Goal: Transaction & Acquisition: Purchase product/service

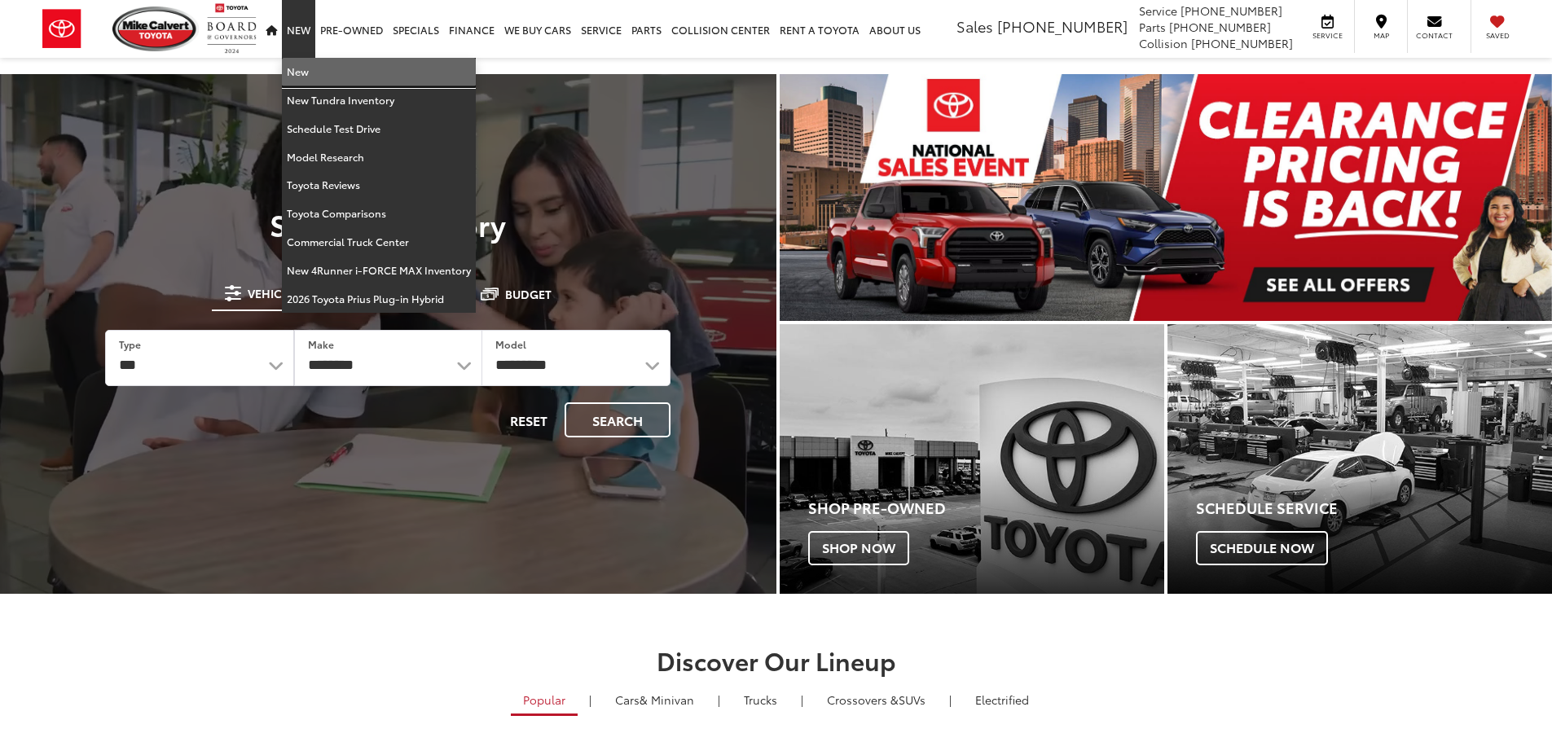
click at [300, 71] on link "New" at bounding box center [379, 72] width 194 height 29
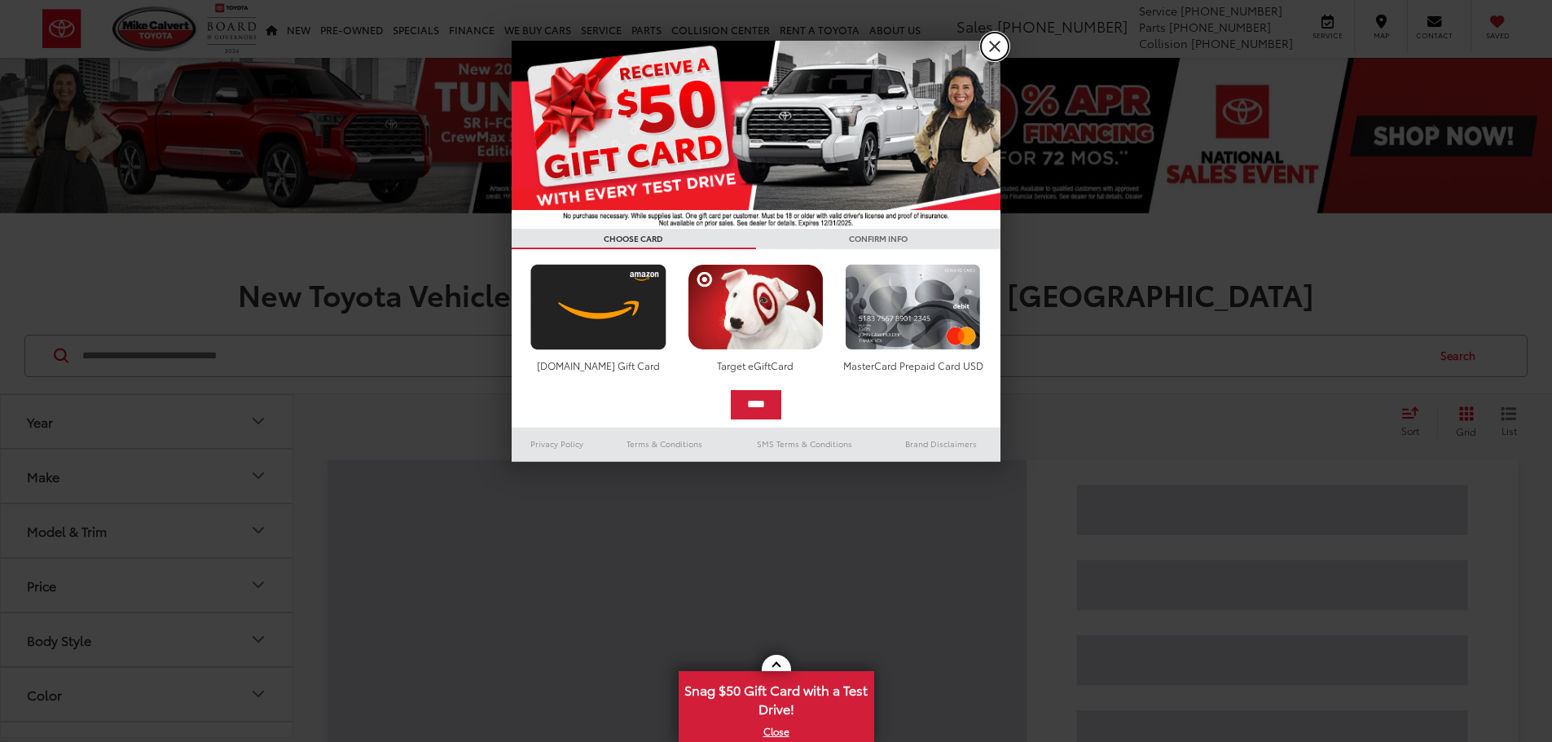
click at [996, 46] on link "X" at bounding box center [995, 47] width 28 height 28
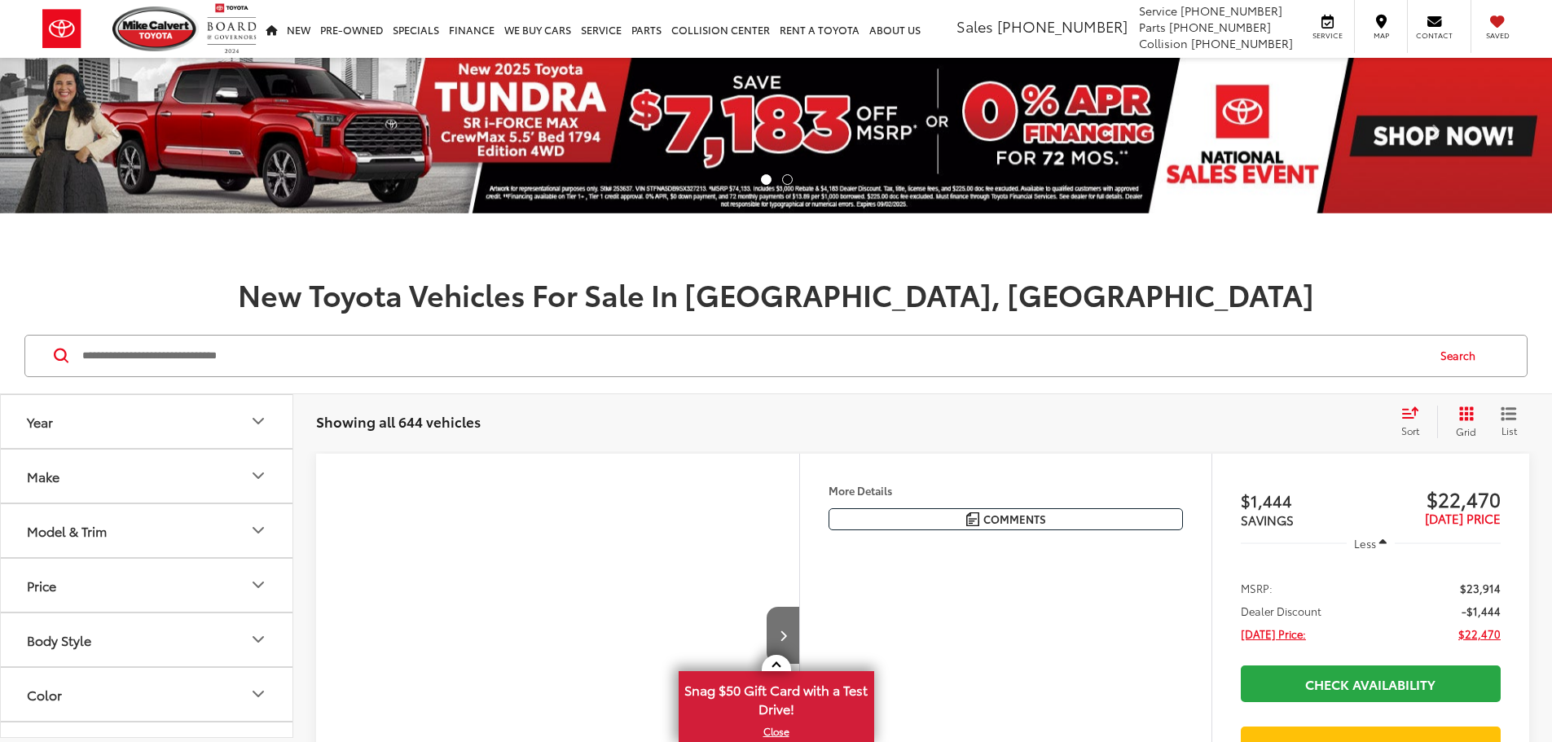
click at [143, 492] on button "Make" at bounding box center [147, 476] width 293 height 53
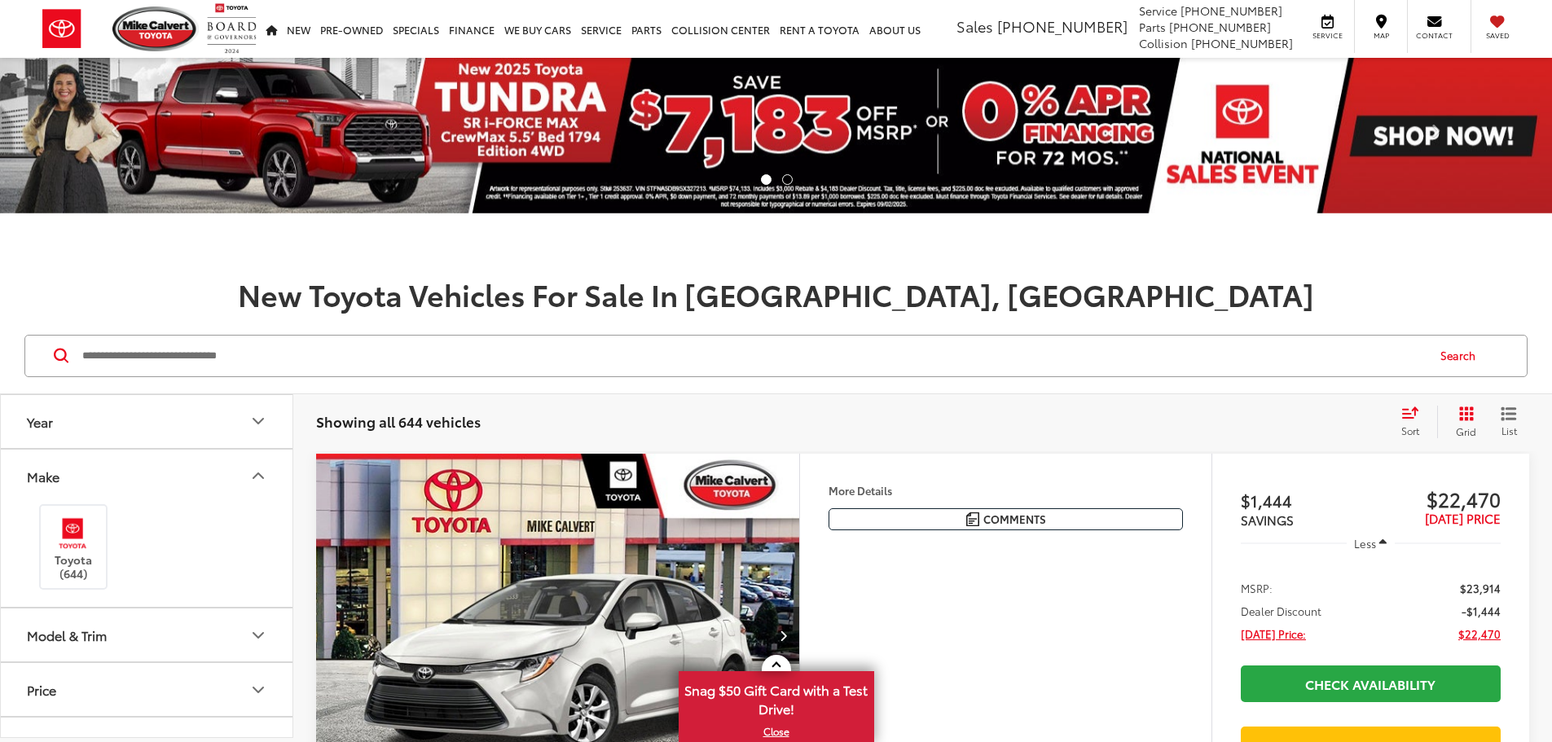
click at [151, 487] on button "Make" at bounding box center [147, 476] width 293 height 53
click at [149, 520] on button "Model & Trim" at bounding box center [147, 530] width 293 height 53
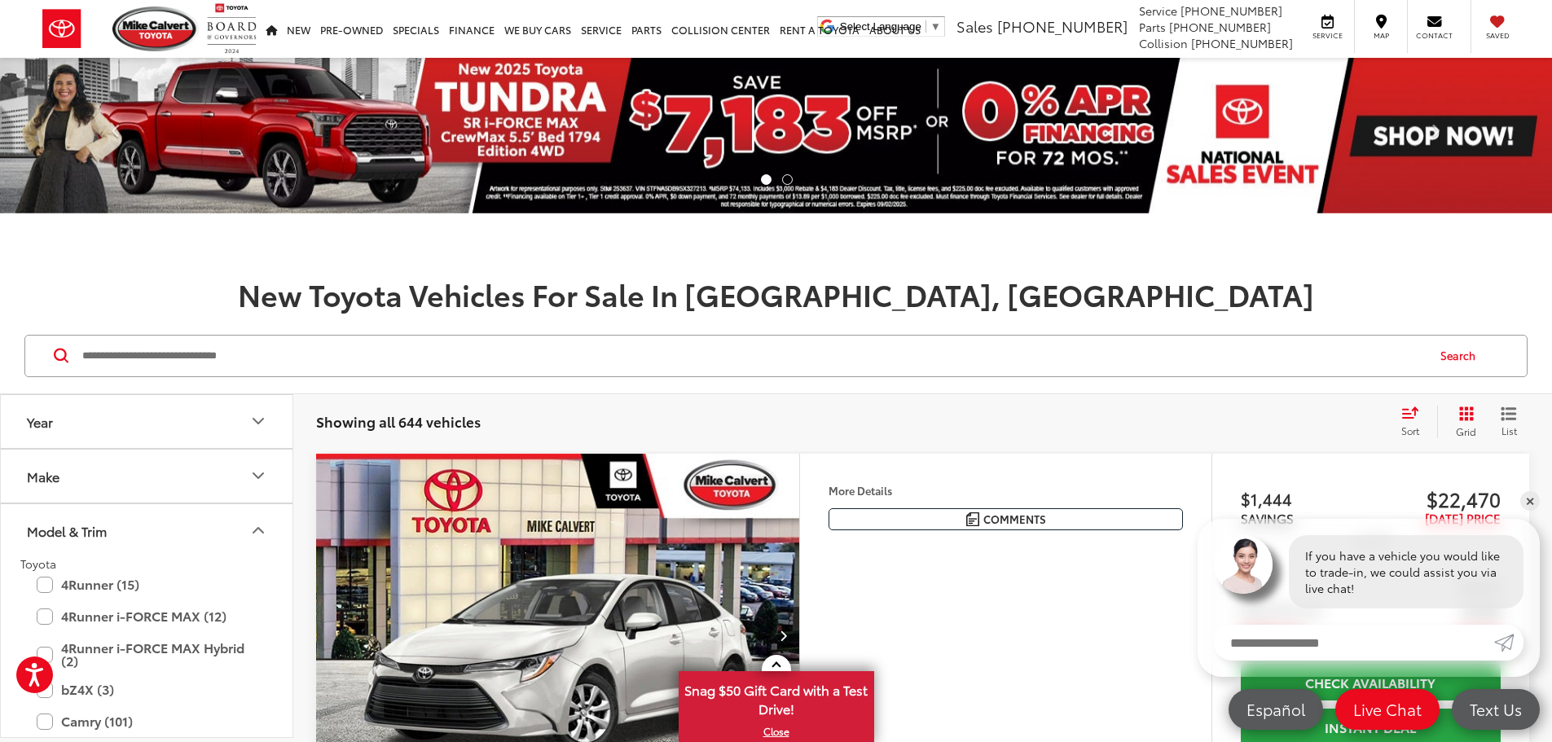
click at [94, 472] on button "Make" at bounding box center [147, 476] width 293 height 53
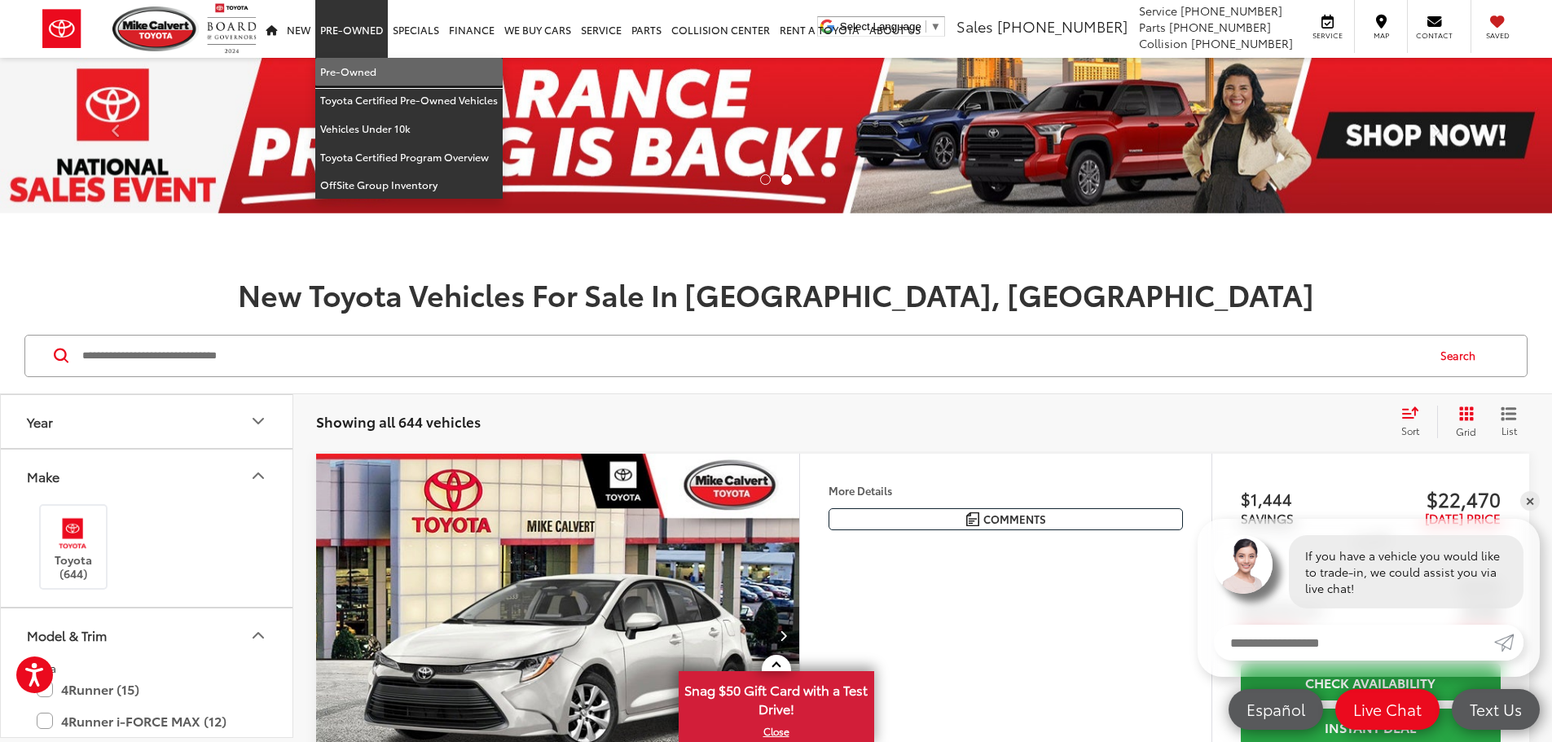
click at [348, 72] on link "Pre-Owned" at bounding box center [408, 72] width 187 height 29
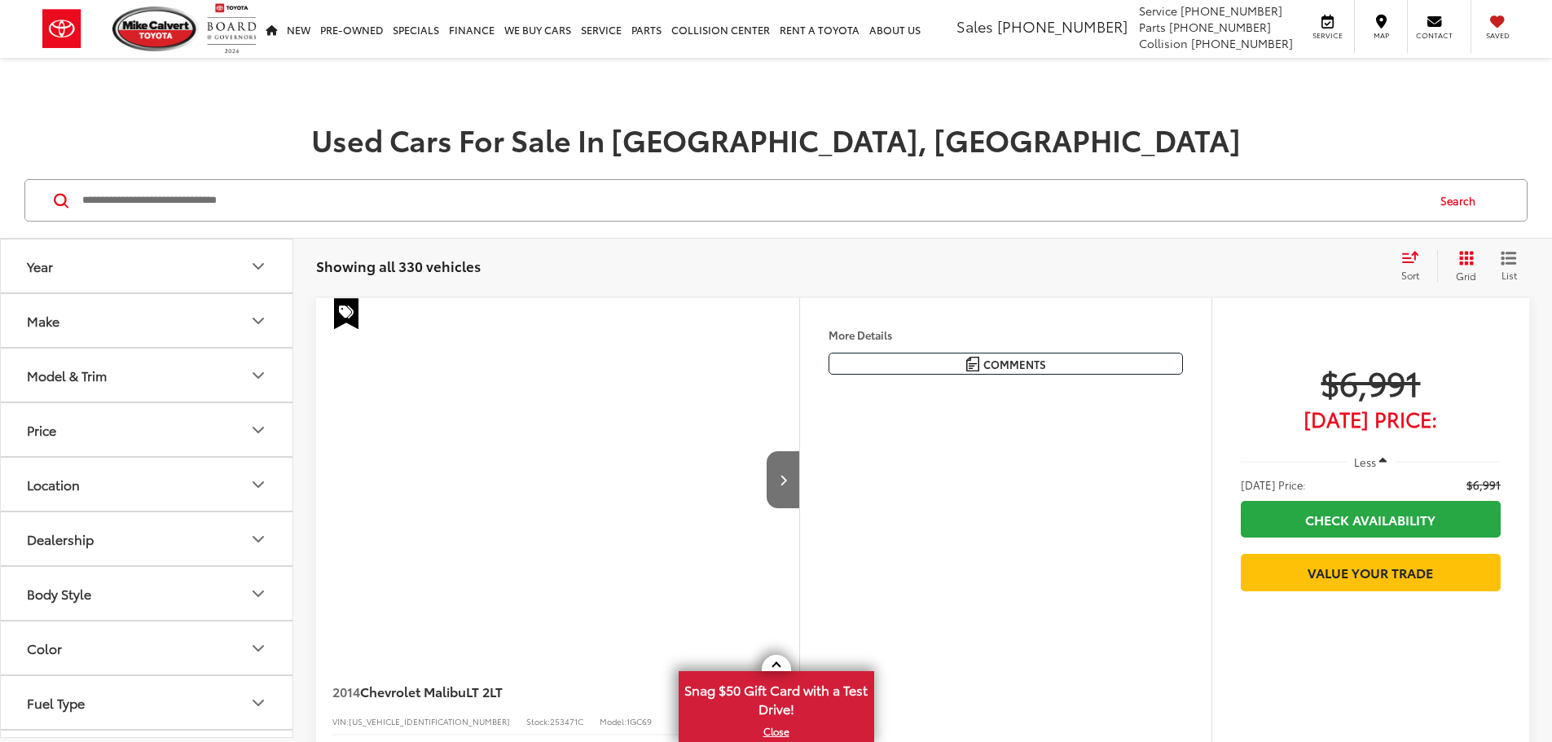
click at [85, 372] on div "Model & Trim" at bounding box center [67, 374] width 80 height 15
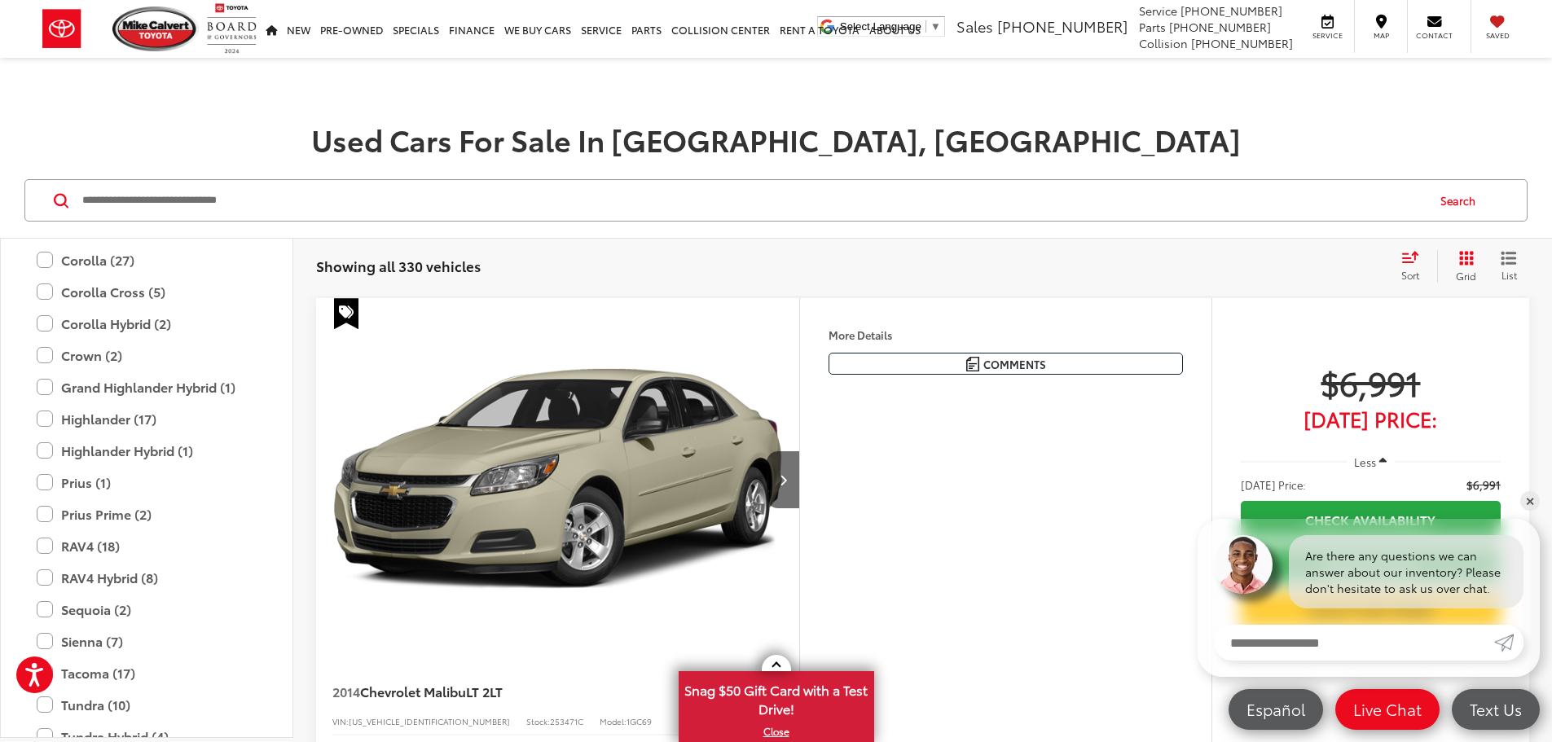
scroll to position [3489, 0]
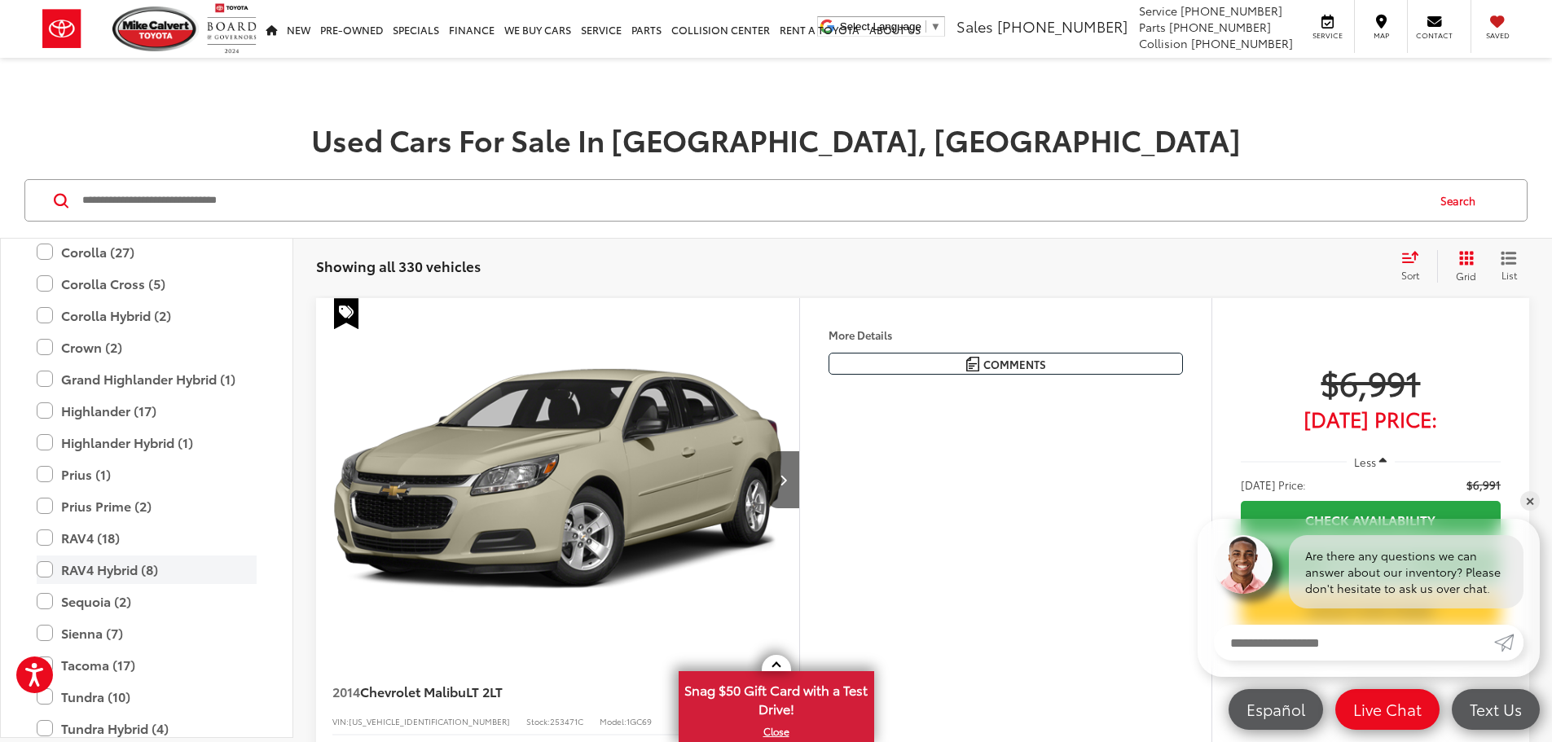
click at [42, 564] on label "RAV4 Hybrid (8)" at bounding box center [147, 570] width 220 height 29
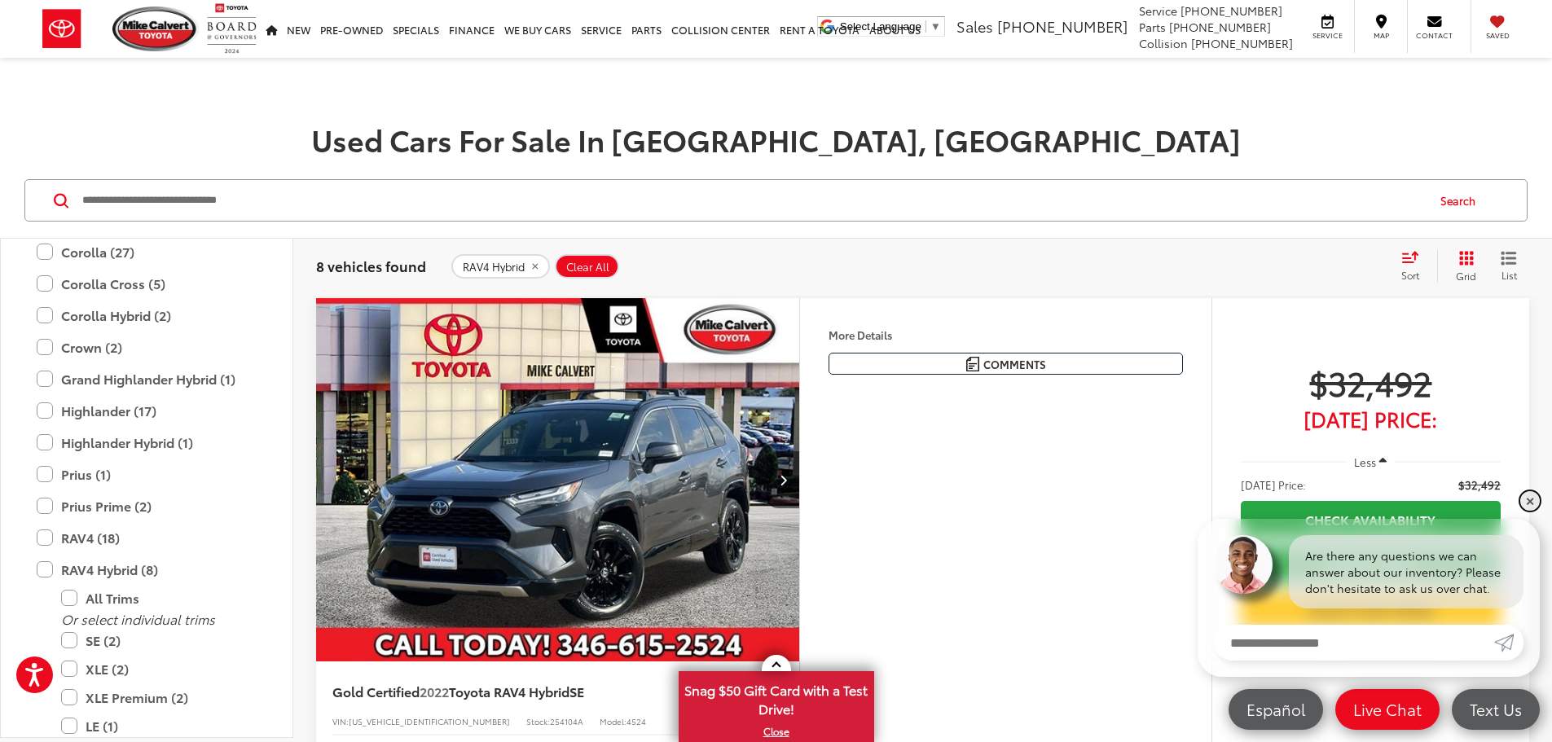
click at [1530, 502] on link "✕" at bounding box center [1530, 501] width 20 height 20
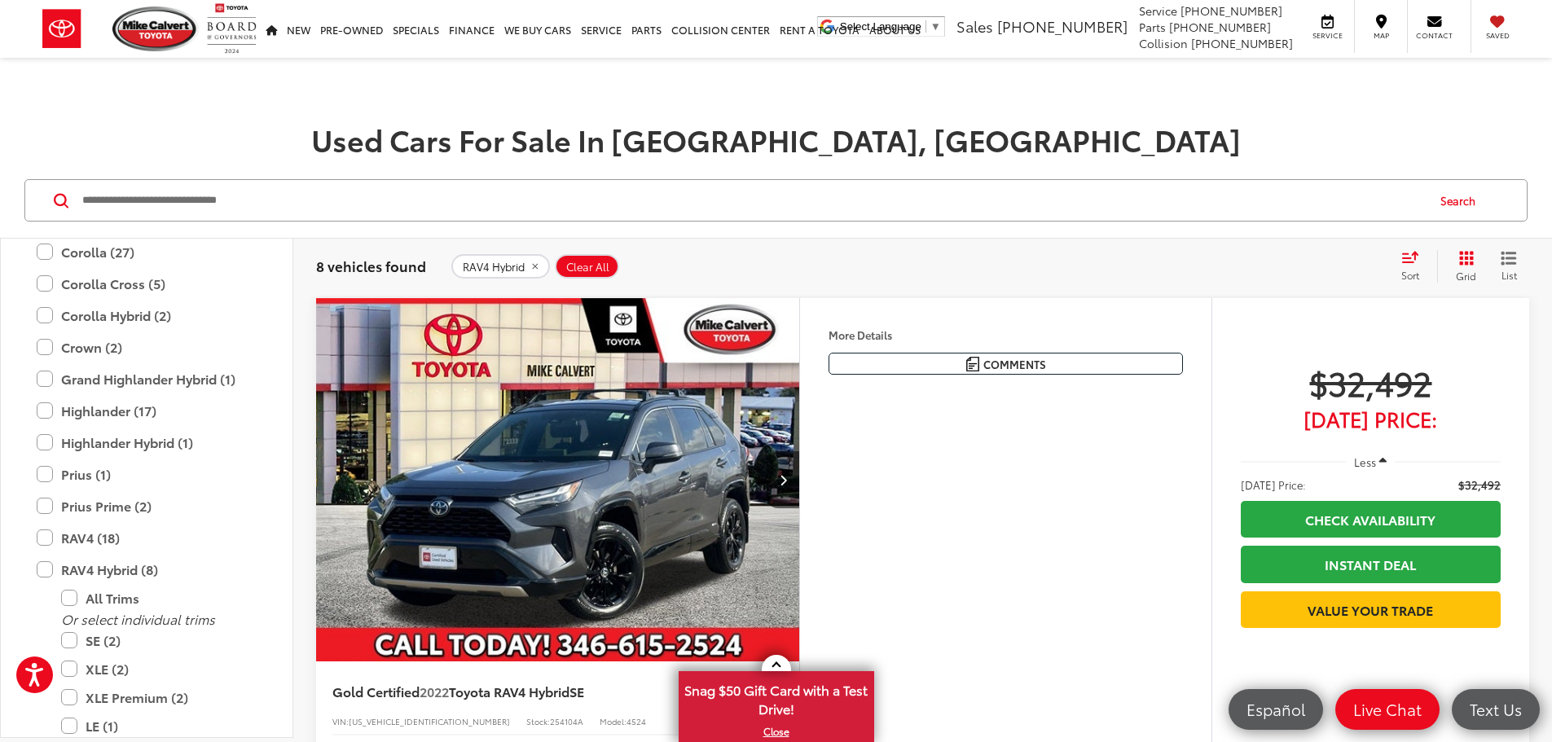
click at [1411, 262] on icon "Select sort value" at bounding box center [1410, 257] width 18 height 12
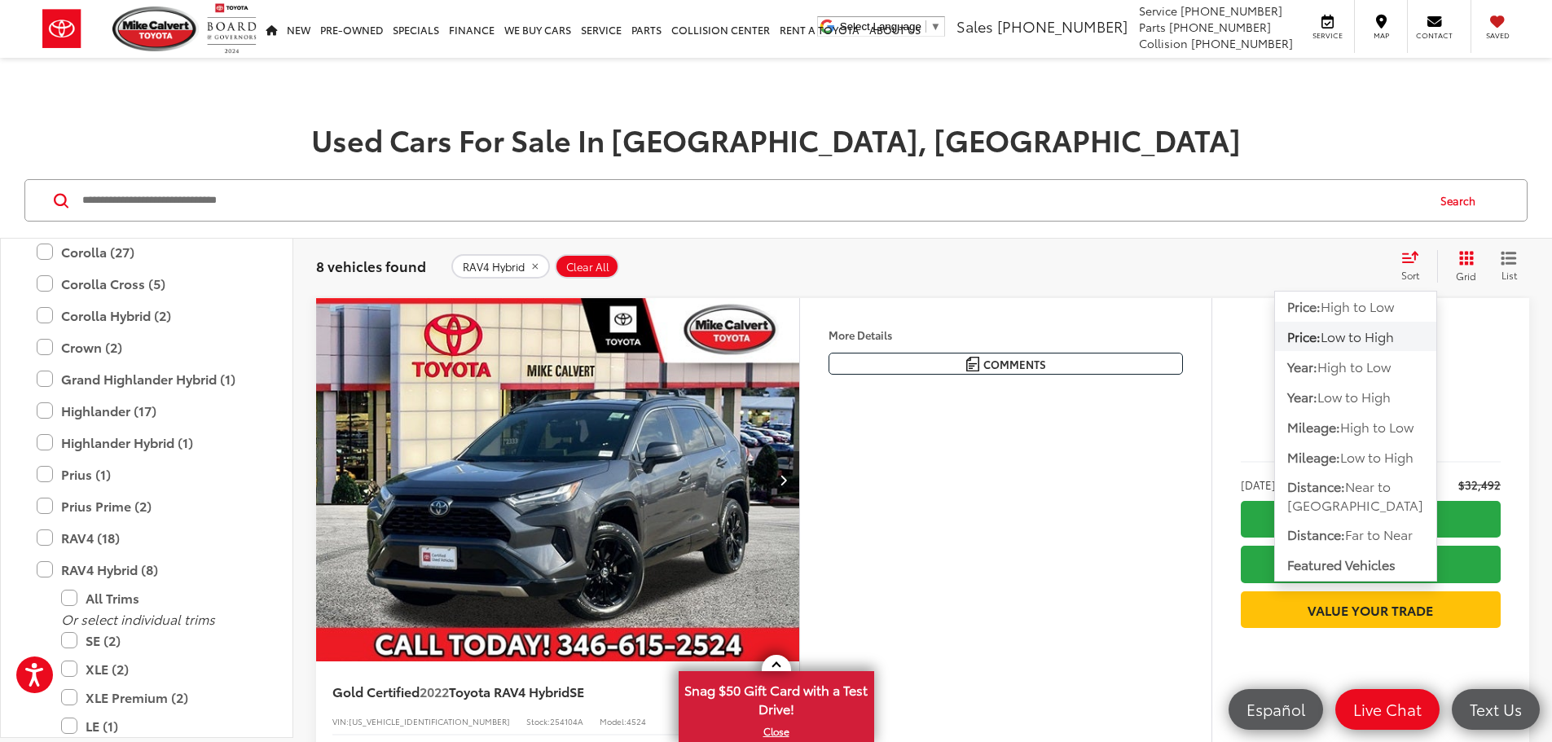
click at [1362, 338] on span "Low to High" at bounding box center [1357, 336] width 73 height 19
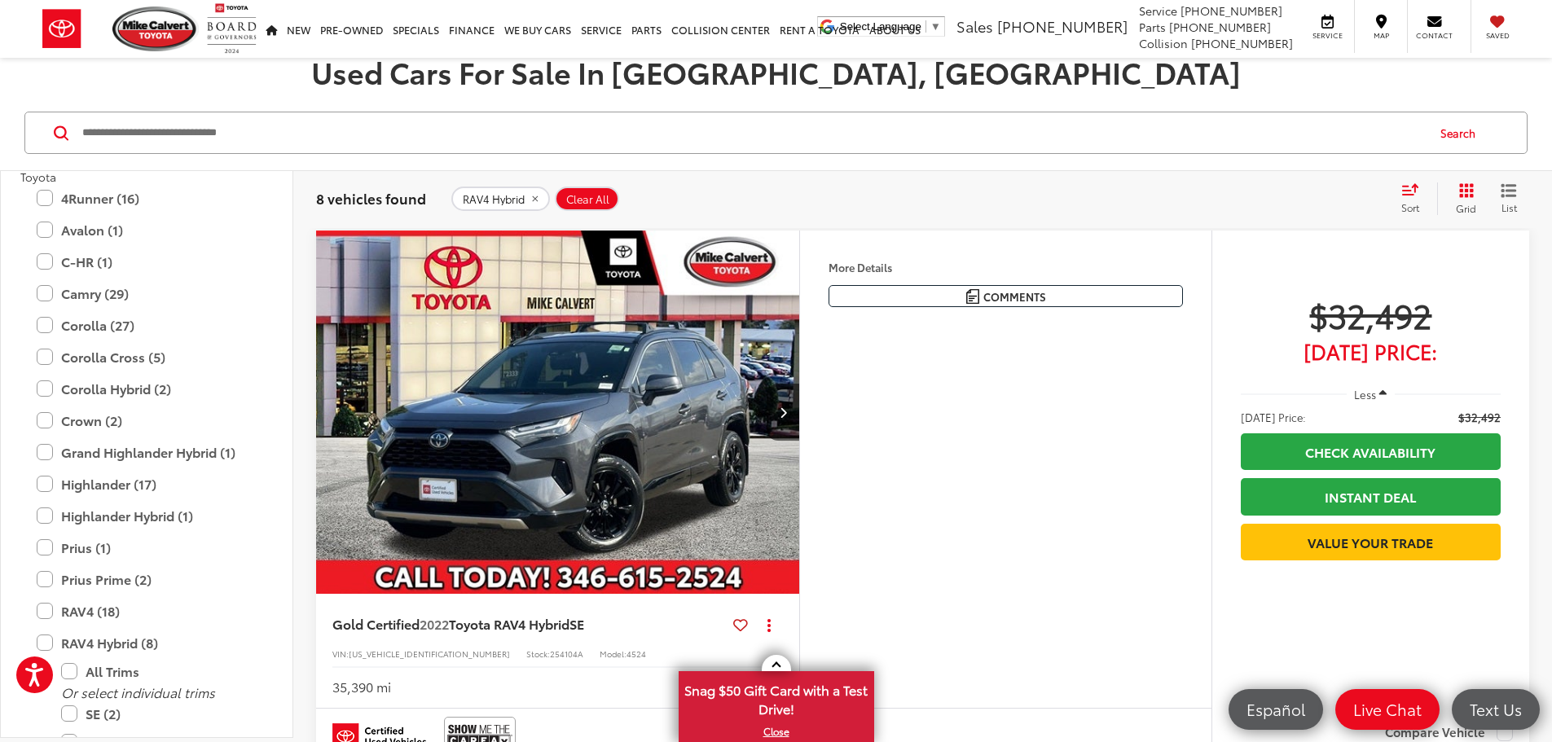
scroll to position [3341, 0]
click at [49, 649] on label "RAV4 Hybrid (8)" at bounding box center [147, 650] width 220 height 29
